Goal: Communication & Community: Share content

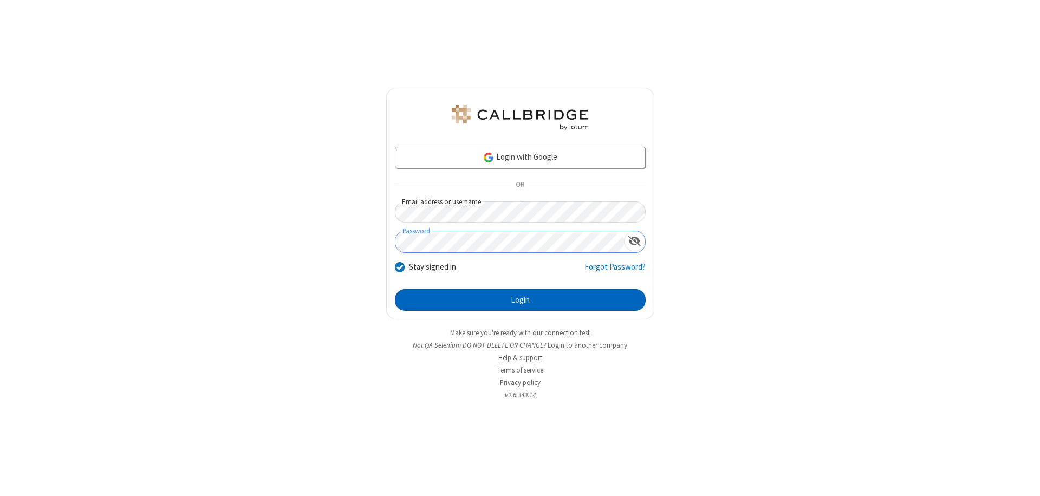
click at [520, 300] on button "Login" at bounding box center [520, 300] width 251 height 22
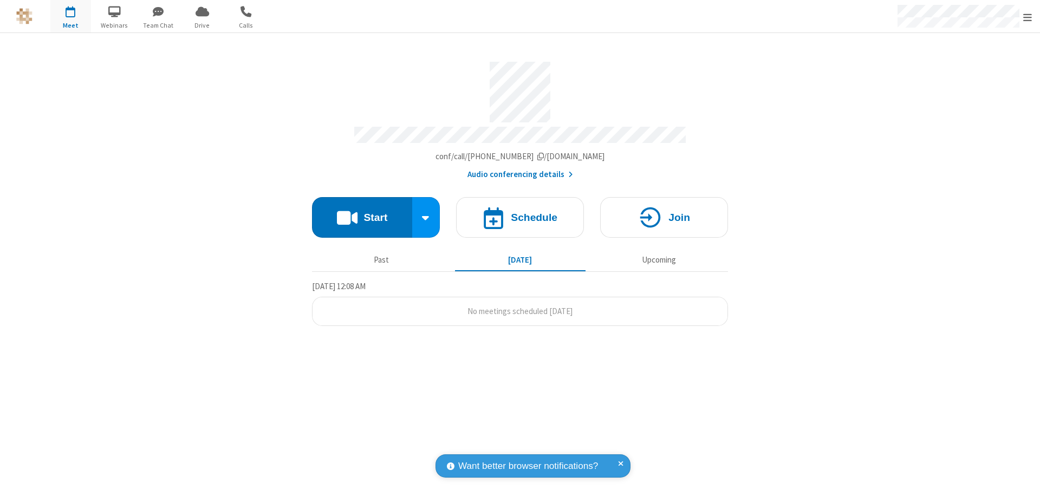
click at [362, 212] on button "Start" at bounding box center [362, 217] width 100 height 41
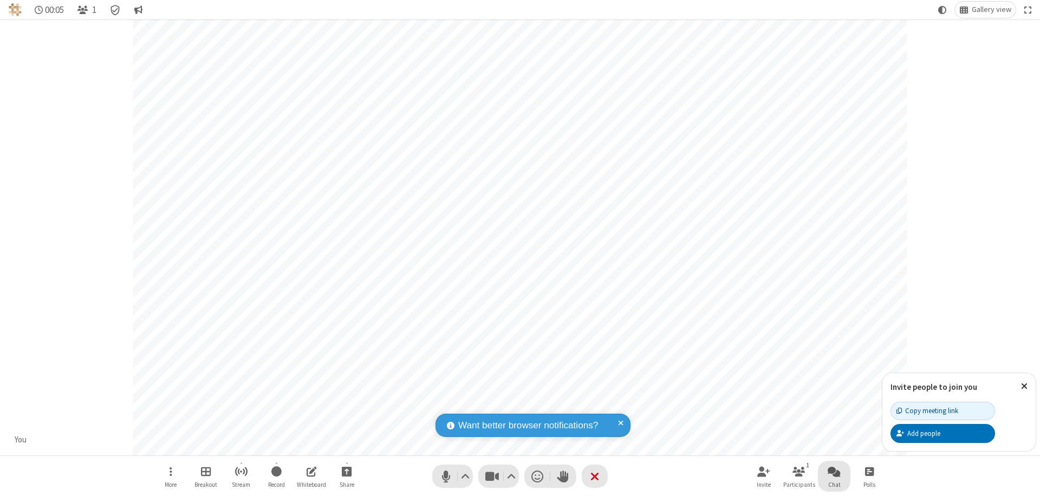
click at [835, 471] on span "Open chat" at bounding box center [834, 472] width 13 height 14
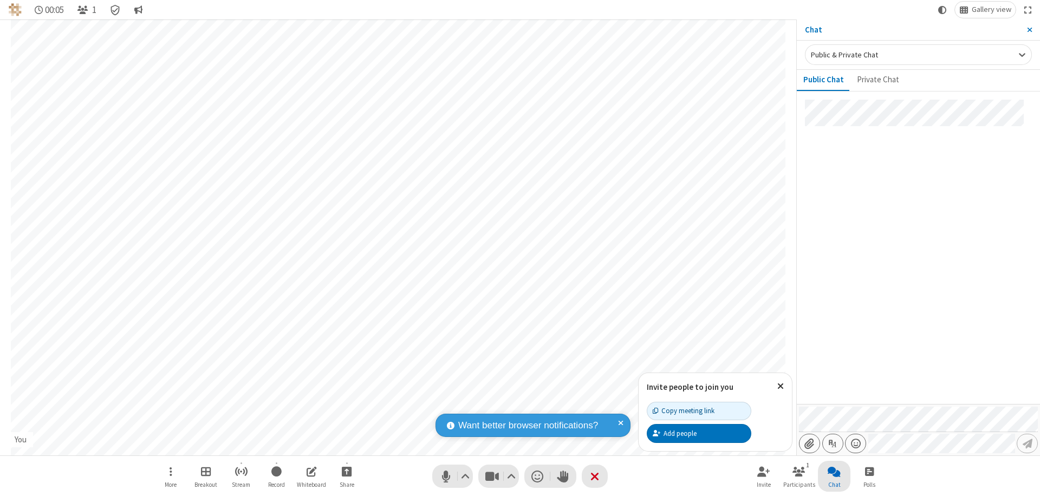
type input "C:\fakepath\doc_test.docx"
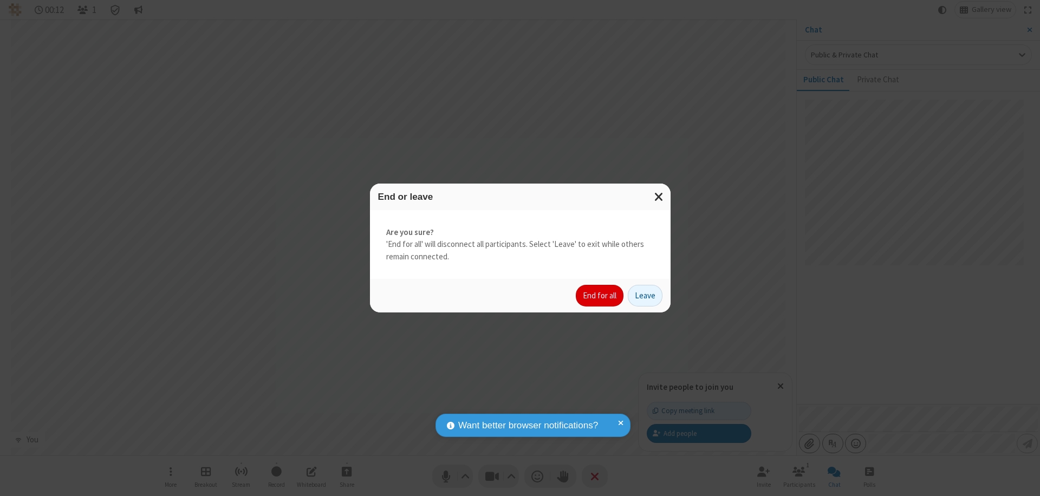
click at [600, 296] on button "End for all" at bounding box center [600, 296] width 48 height 22
